Goal: Task Accomplishment & Management: Use online tool/utility

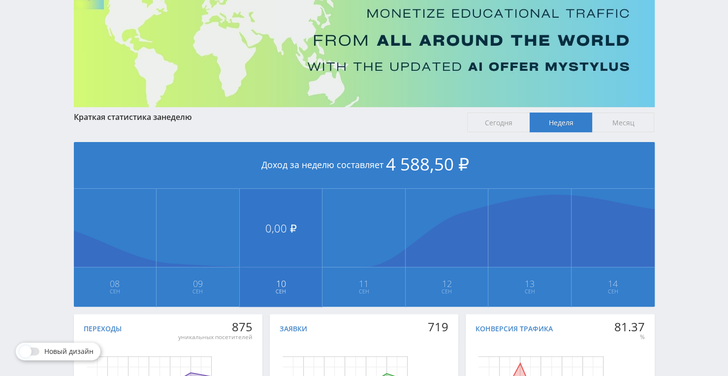
scroll to position [10, 0]
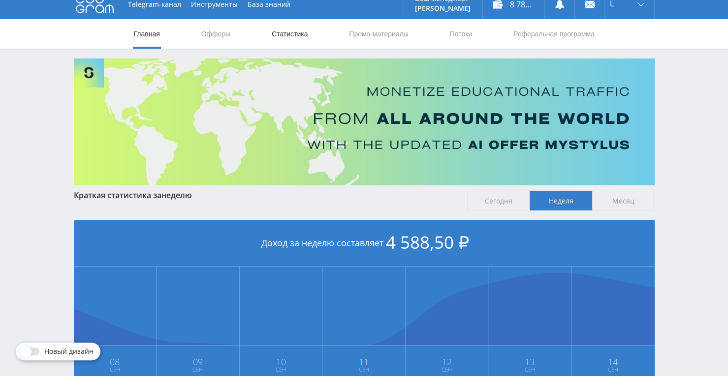
click at [287, 36] on link "Статистика" at bounding box center [290, 34] width 38 height 30
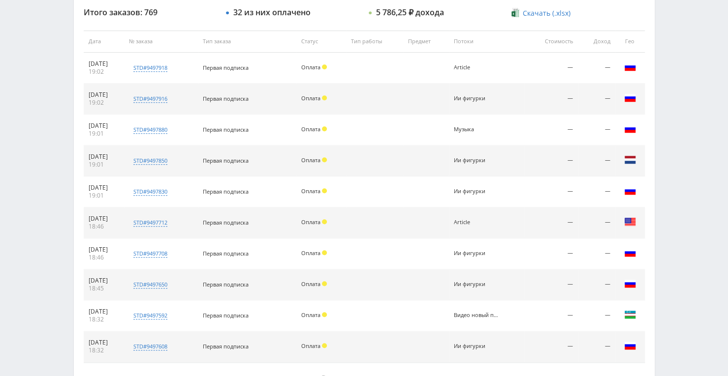
scroll to position [447, 0]
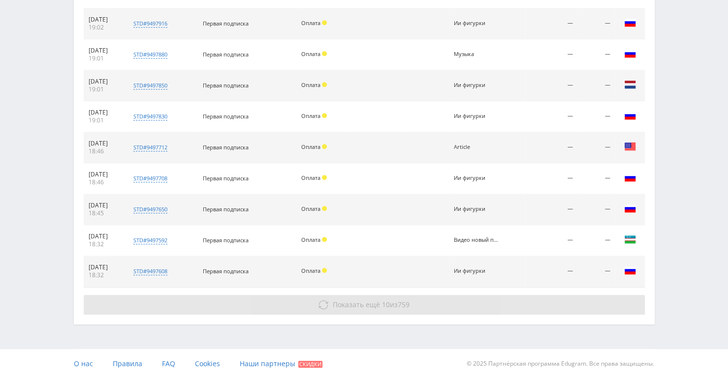
click at [347, 307] on button "Показать ещё 10 из 759" at bounding box center [364, 305] width 561 height 20
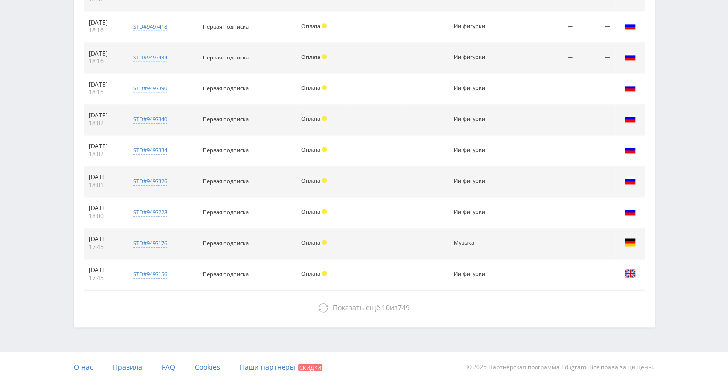
scroll to position [725, 0]
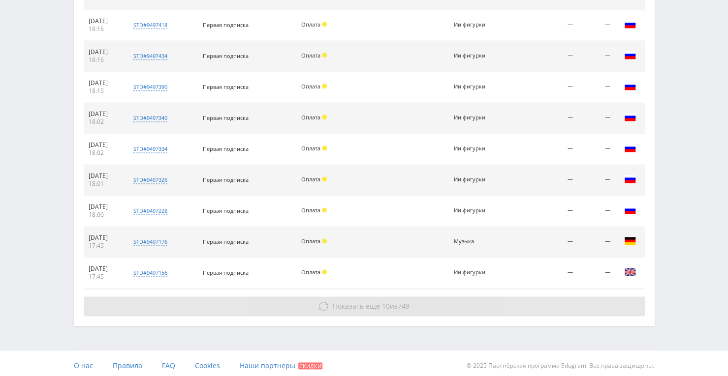
click at [411, 301] on button "Показать ещё 10 из 749" at bounding box center [364, 307] width 561 height 20
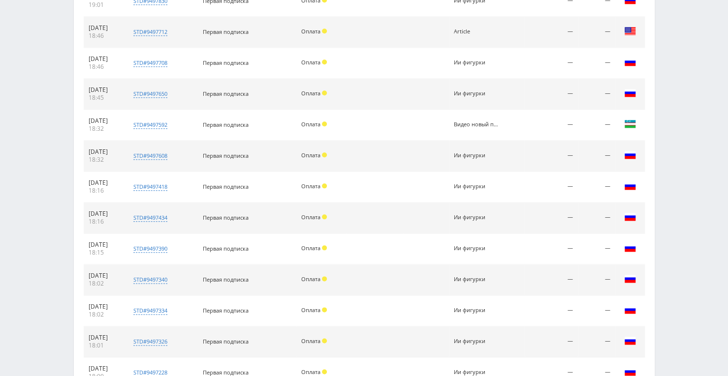
scroll to position [429, 0]
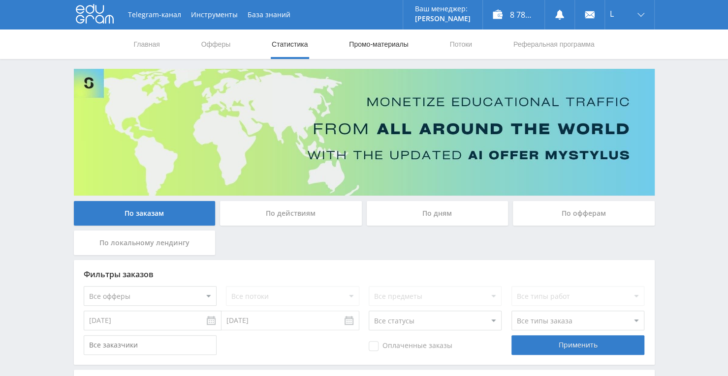
click at [377, 47] on link "Промо-материалы" at bounding box center [378, 45] width 61 height 30
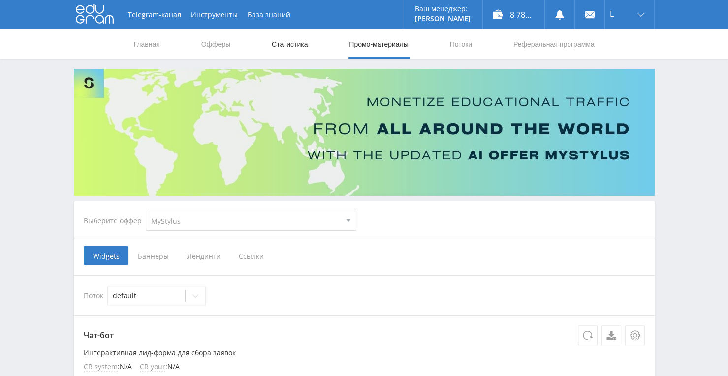
click at [285, 44] on link "Статистика" at bounding box center [290, 45] width 38 height 30
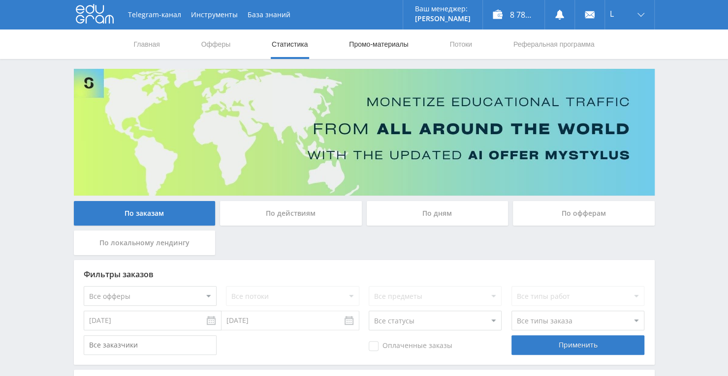
click at [390, 48] on link "Промо-материалы" at bounding box center [378, 45] width 61 height 30
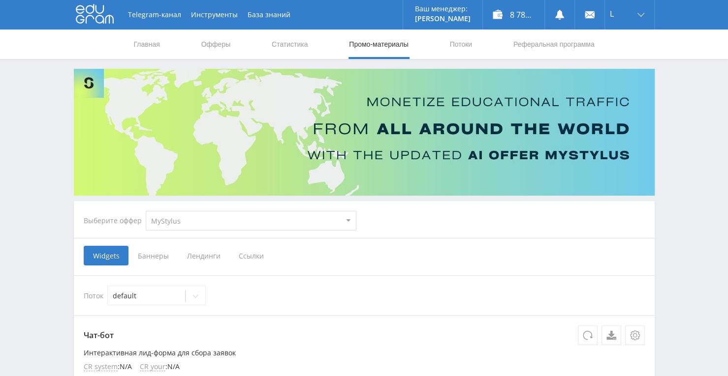
click at [340, 222] on select "MyStylus MyStylus - Revshare Кампус AI Studybay Автор24 Studybay [GEOGRAPHIC_DA…" at bounding box center [251, 221] width 211 height 20
select select "340"
click at [146, 211] on select "MyStylus MyStylus - Revshare Кампус AI Studybay Автор24 Studybay [GEOGRAPHIC_DA…" at bounding box center [251, 221] width 211 height 20
select select "340"
click at [192, 300] on div at bounding box center [195, 296] width 20 height 20
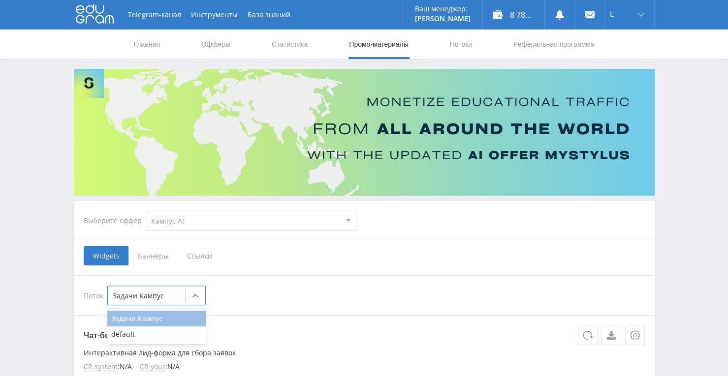
click at [176, 317] on div "Задачи Кампус" at bounding box center [156, 319] width 98 height 16
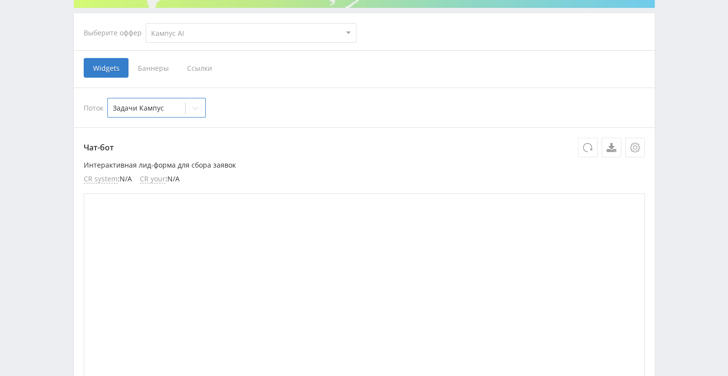
scroll to position [197, 0]
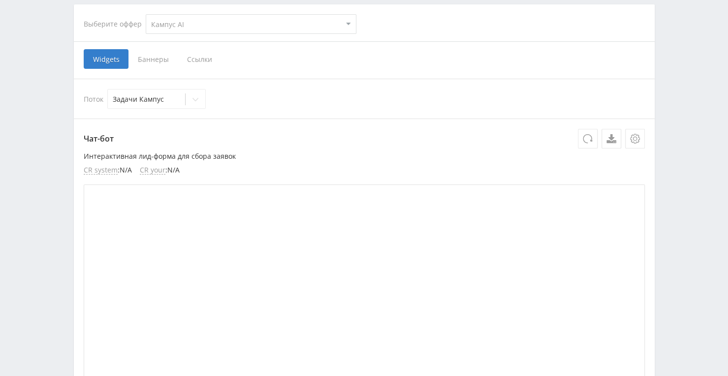
click at [192, 61] on span "Ссылки" at bounding box center [200, 59] width 44 height 20
click at [0, 0] on input "Ссылки" at bounding box center [0, 0] width 0 height 0
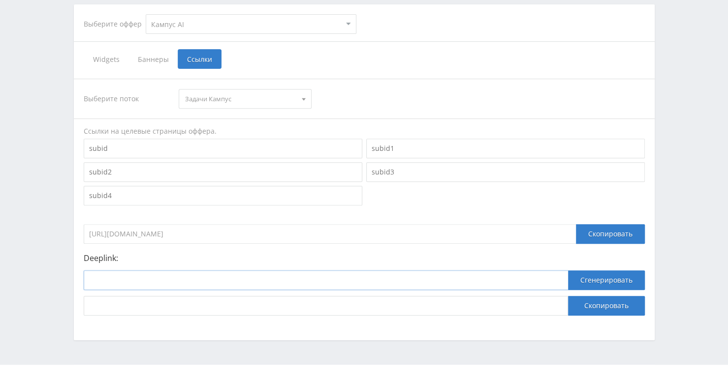
click at [218, 280] on input at bounding box center [326, 281] width 484 height 20
paste input "[URL]"
type input "[URL]"
click at [615, 276] on button "Сгенерировать" at bounding box center [606, 281] width 77 height 20
click at [609, 307] on button "Скопировать" at bounding box center [606, 306] width 77 height 20
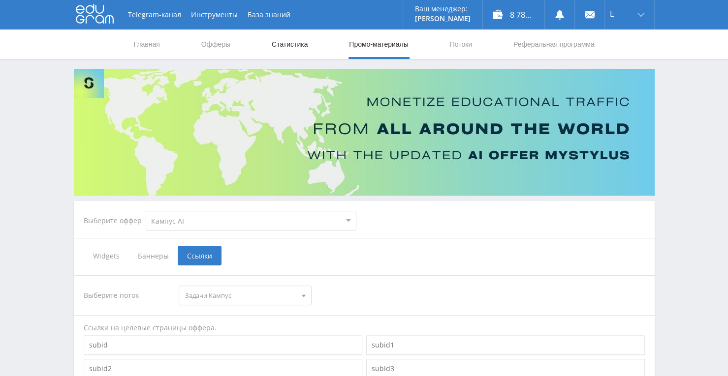
click at [275, 42] on link "Статистика" at bounding box center [290, 45] width 38 height 30
